Goal: Transaction & Acquisition: Purchase product/service

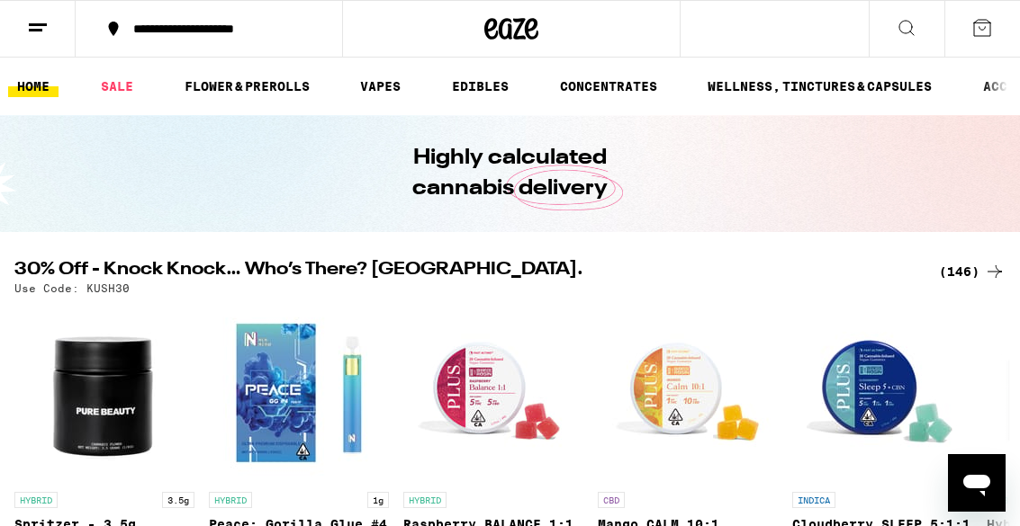
click at [983, 268] on div "(146)" at bounding box center [972, 272] width 67 height 22
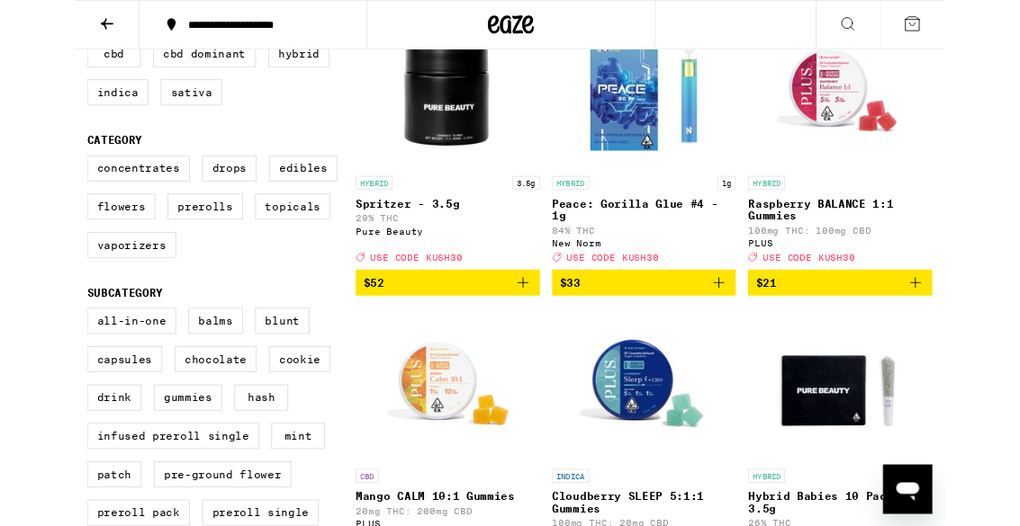
click at [264, 212] on label "Edibles" at bounding box center [268, 197] width 80 height 31
click at [19, 185] on input "Edibles" at bounding box center [18, 184] width 1 height 1
checkbox input "true"
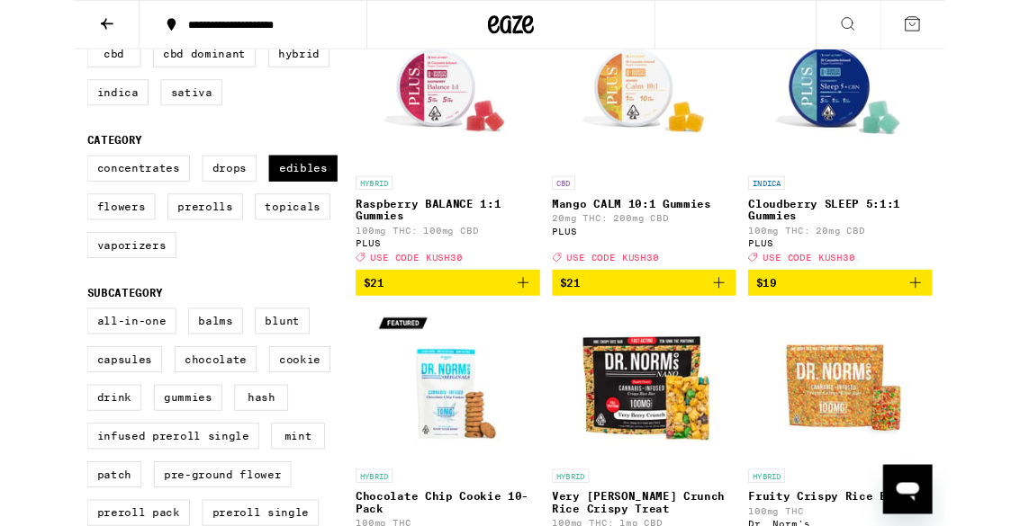
click at [94, 302] on label "Vaporizers" at bounding box center [66, 287] width 104 height 31
click at [19, 185] on input "Vaporizers" at bounding box center [18, 184] width 1 height 1
checkbox input "true"
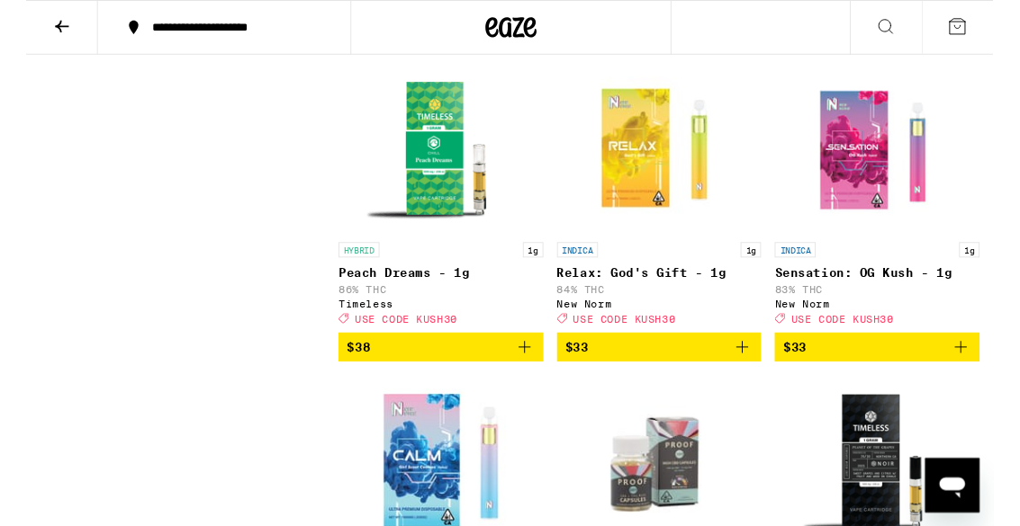
scroll to position [10121, 0]
